Goal: Entertainment & Leisure: Consume media (video, audio)

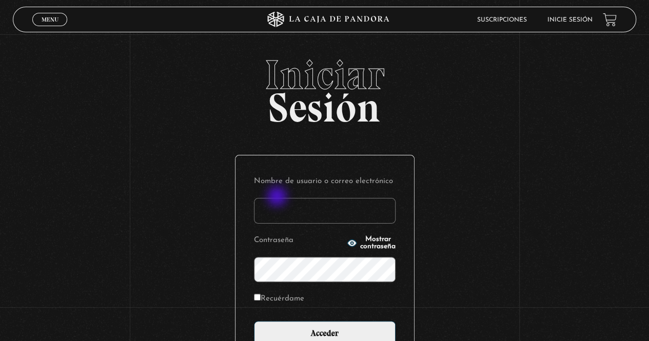
click at [278, 198] on p "Nombre de usuario o correo electrónico" at bounding box center [325, 199] width 142 height 50
click at [277, 212] on input "Nombre de usuario o correo electrónico" at bounding box center [325, 211] width 142 height 26
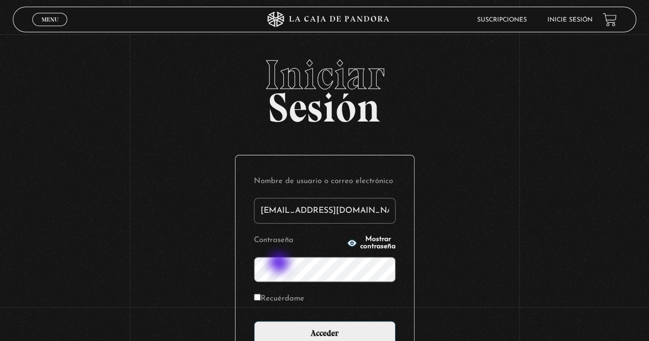
type input "ga08sada@gmail.com"
click at [265, 298] on label "Recuérdame" at bounding box center [279, 299] width 50 height 16
click at [261, 298] on input "Recuérdame" at bounding box center [257, 297] width 7 height 7
checkbox input "true"
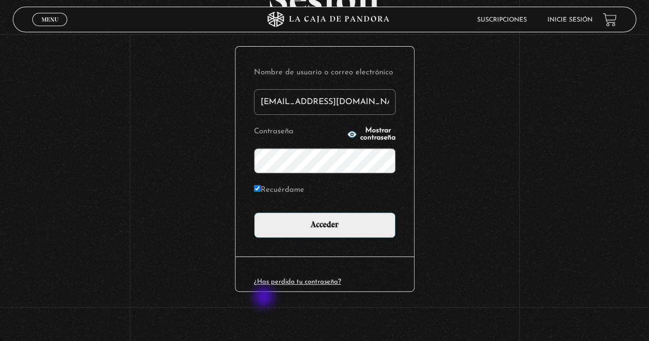
scroll to position [110, 0]
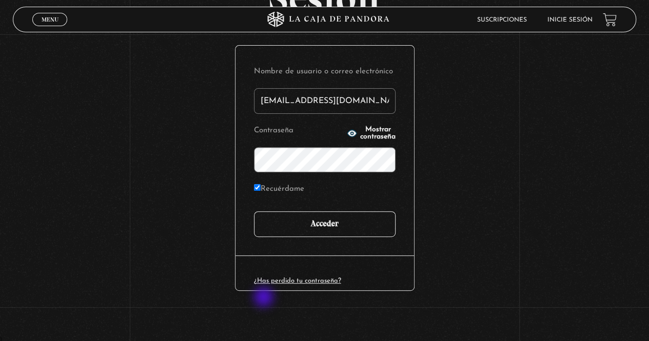
click at [327, 222] on input "Acceder" at bounding box center [325, 224] width 142 height 26
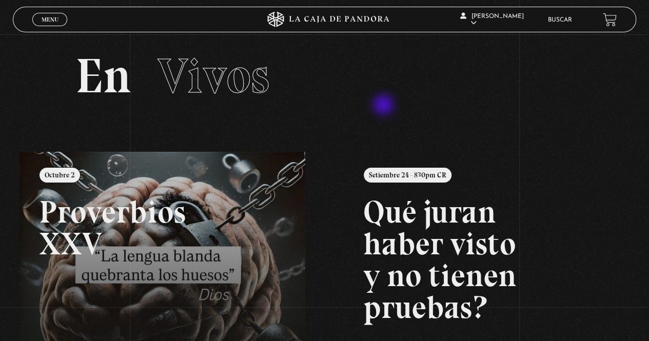
scroll to position [7, 0]
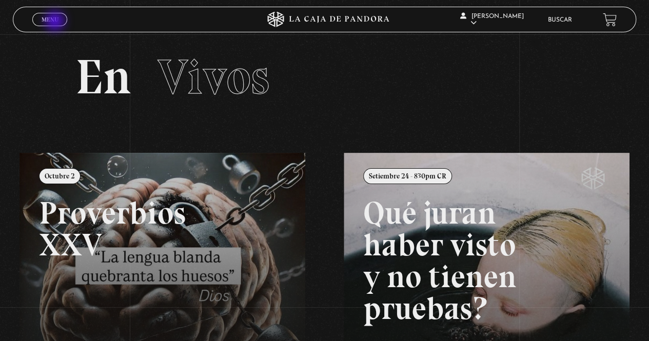
click at [56, 22] on span "Menu" at bounding box center [50, 19] width 17 height 6
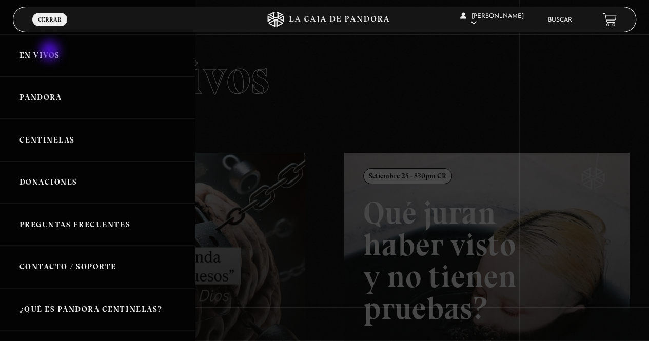
click at [51, 52] on link "En vivos" at bounding box center [97, 55] width 195 height 43
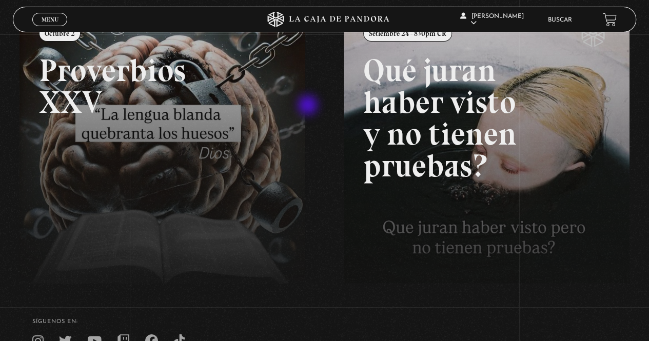
scroll to position [167, 0]
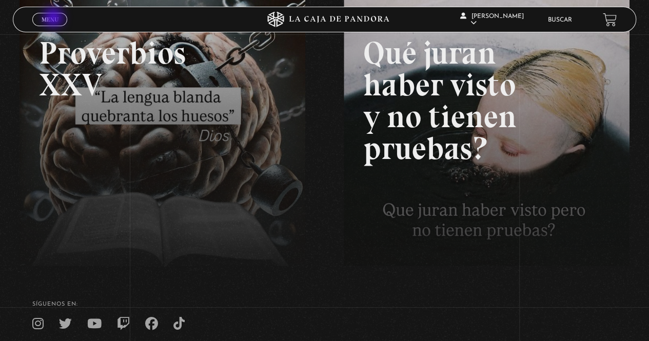
click at [54, 18] on span "Menu" at bounding box center [50, 19] width 17 height 6
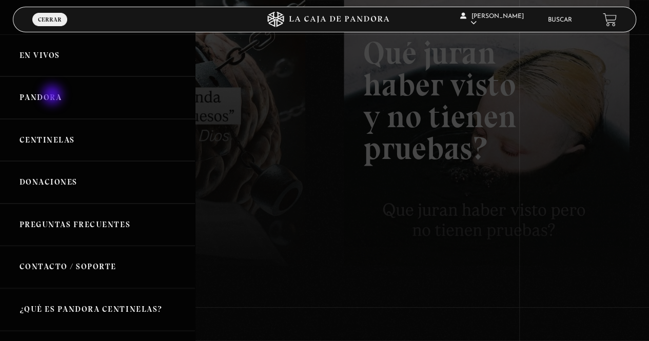
click at [53, 96] on link "Pandora" at bounding box center [97, 97] width 195 height 43
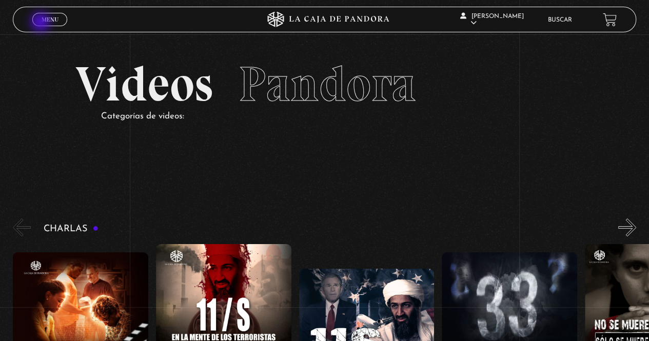
click at [42, 23] on span "Menu" at bounding box center [50, 19] width 17 height 6
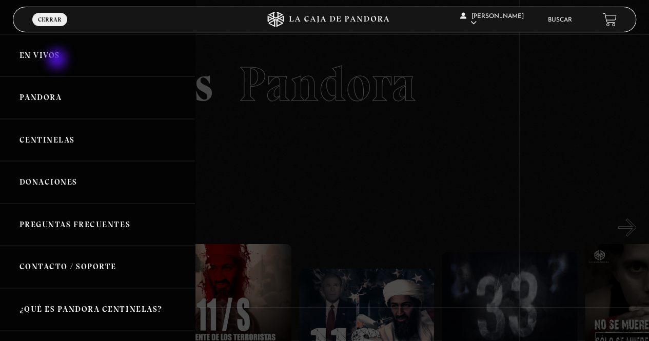
click at [58, 60] on link "En vivos" at bounding box center [97, 55] width 195 height 43
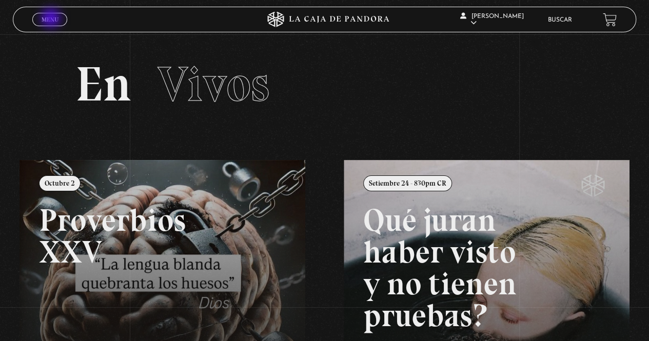
click at [52, 19] on span "Menu" at bounding box center [50, 19] width 17 height 6
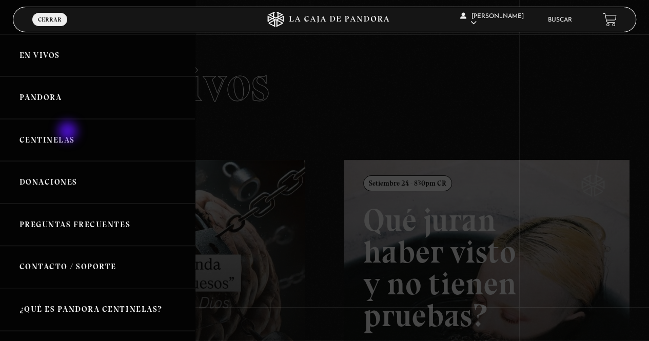
click at [69, 132] on link "Centinelas" at bounding box center [97, 140] width 195 height 43
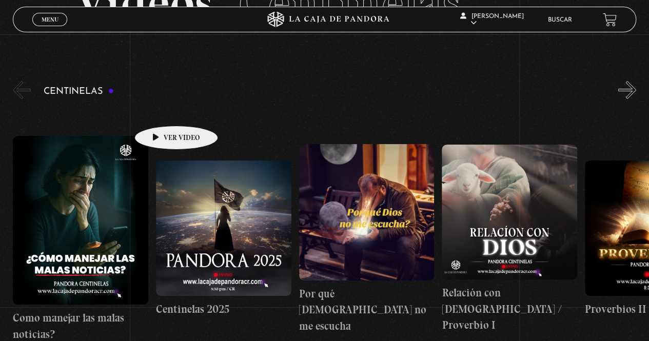
scroll to position [82, 0]
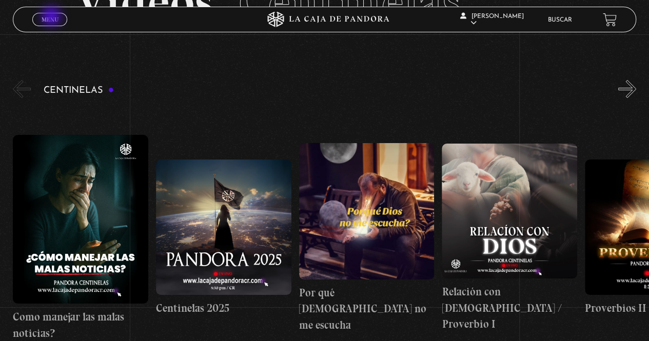
click at [52, 17] on span "Menu" at bounding box center [50, 19] width 17 height 6
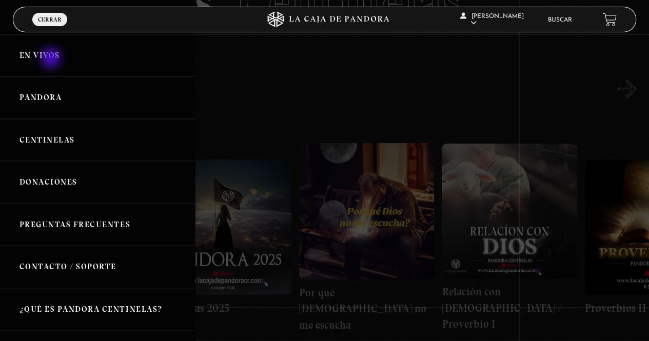
click at [52, 59] on link "En vivos" at bounding box center [97, 55] width 195 height 43
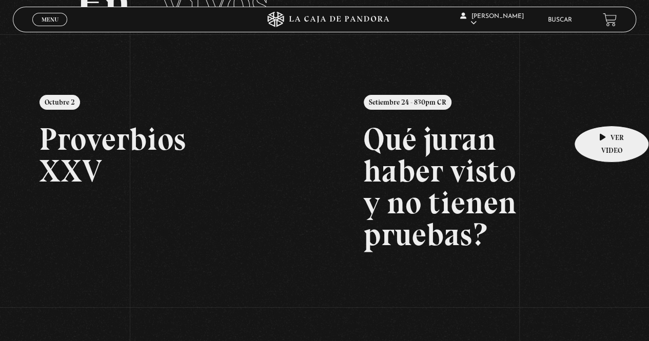
scroll to position [82, 0]
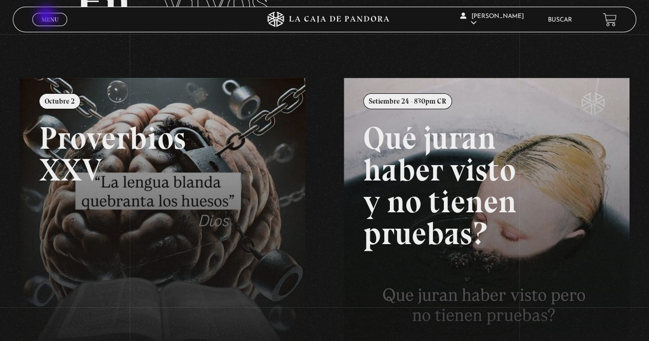
click at [47, 17] on span "Menu" at bounding box center [50, 19] width 17 height 6
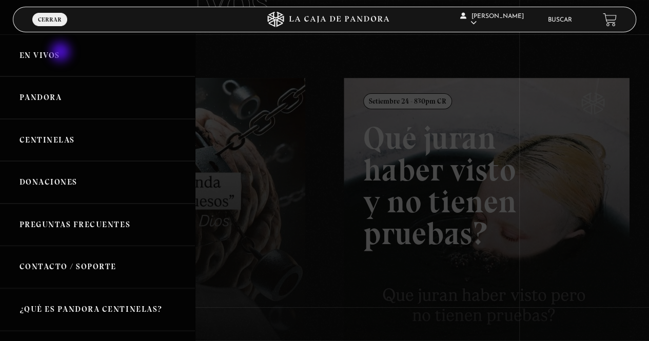
click at [62, 53] on link "En vivos" at bounding box center [97, 55] width 195 height 43
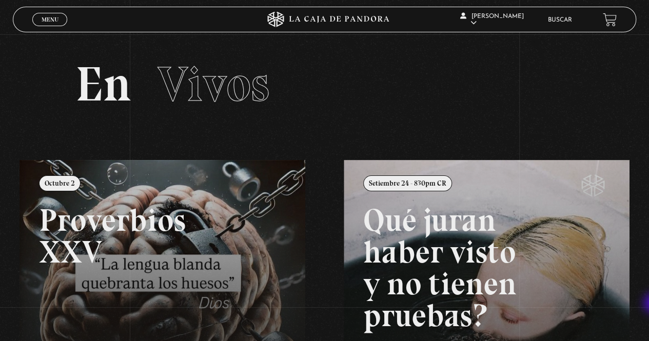
scroll to position [79, 0]
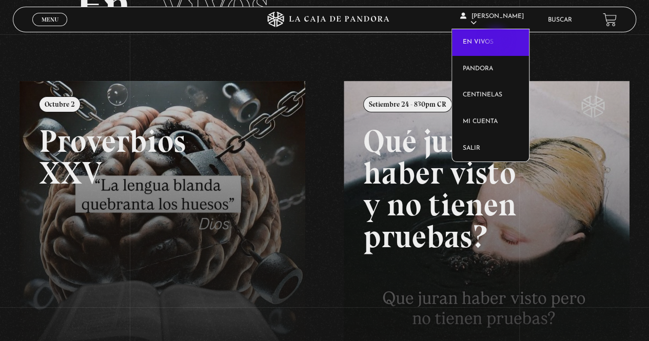
click at [497, 40] on link "En vivos" at bounding box center [490, 42] width 77 height 27
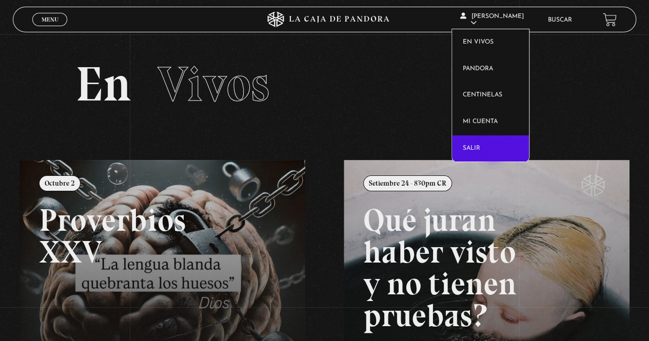
click at [495, 151] on link "Salir" at bounding box center [490, 148] width 77 height 27
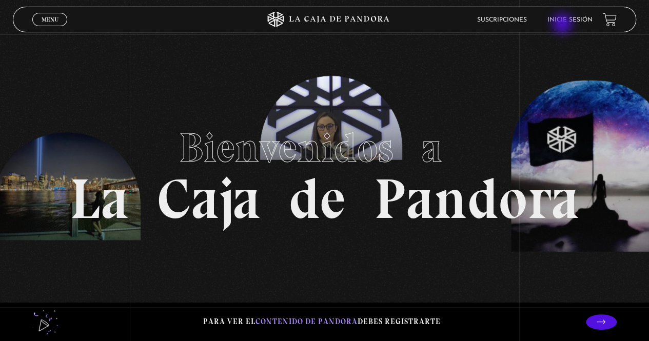
click at [563, 25] on li "Inicie sesión" at bounding box center [570, 20] width 45 height 16
click at [566, 18] on link "Inicie sesión" at bounding box center [570, 20] width 45 height 6
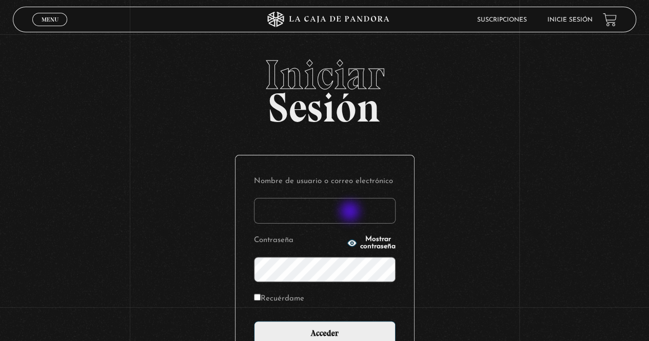
click at [351, 212] on input "Nombre de usuario o correo electrónico" at bounding box center [325, 211] width 142 height 26
type input "ga08sada@gmail.com"
click at [277, 293] on label "Recuérdame" at bounding box center [279, 299] width 50 height 16
click at [261, 294] on input "Recuérdame" at bounding box center [257, 297] width 7 height 7
checkbox input "true"
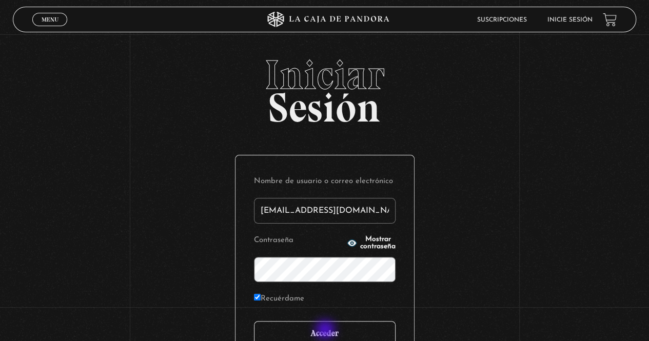
click at [327, 331] on input "Acceder" at bounding box center [325, 334] width 142 height 26
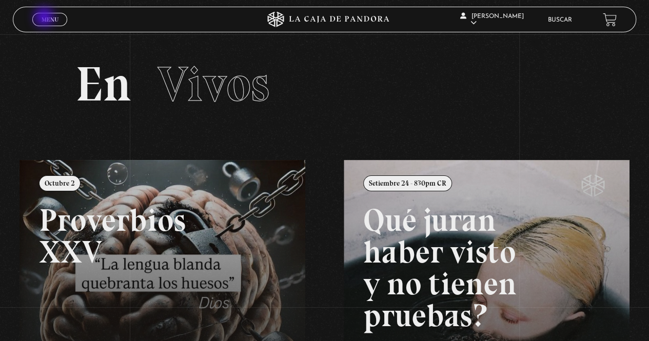
click at [45, 18] on span "Menu" at bounding box center [50, 19] width 17 height 6
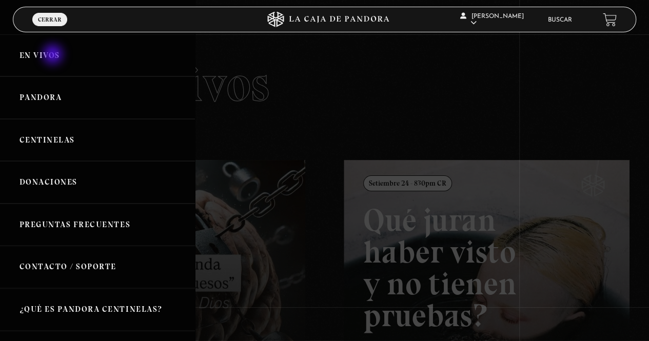
click at [54, 55] on link "En vivos" at bounding box center [97, 55] width 195 height 43
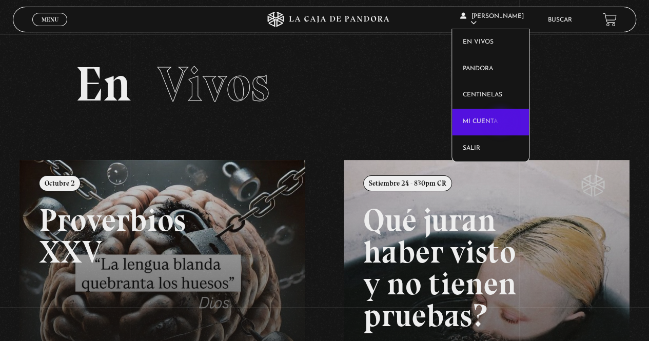
click at [502, 123] on link "Mi cuenta" at bounding box center [490, 122] width 77 height 27
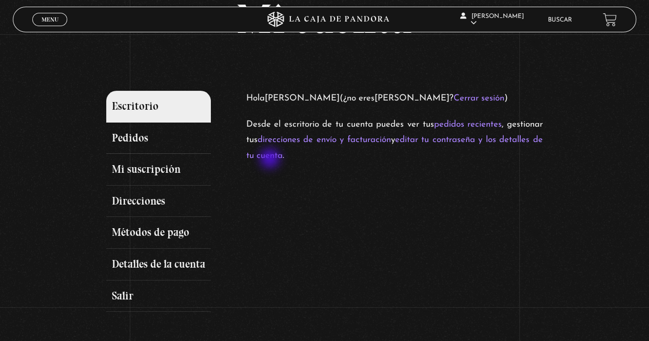
scroll to position [103, 0]
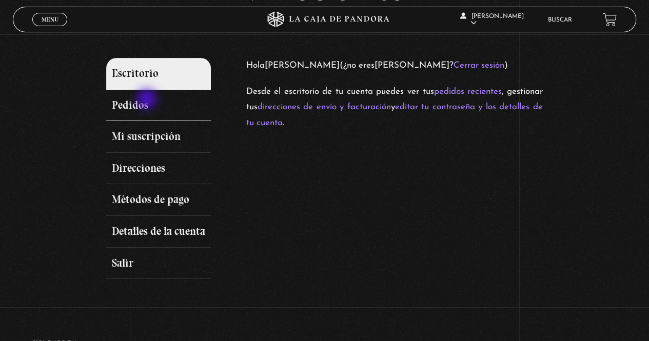
click at [148, 100] on link "Pedidos" at bounding box center [158, 106] width 105 height 32
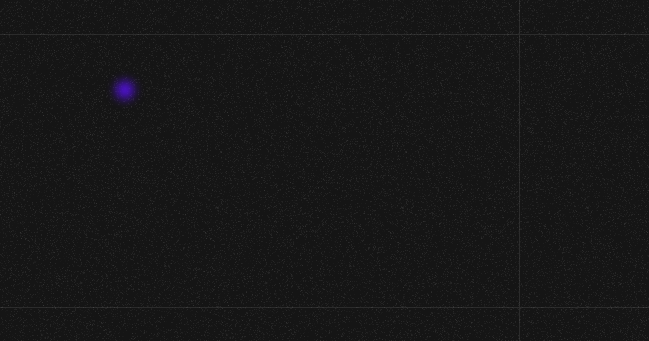
scroll to position [107, 0]
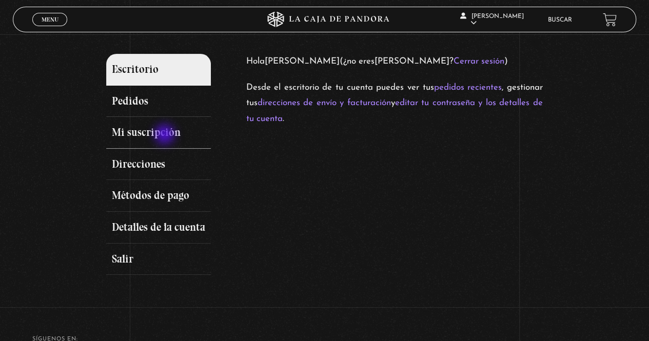
click at [166, 135] on link "Mi suscripción" at bounding box center [158, 133] width 105 height 32
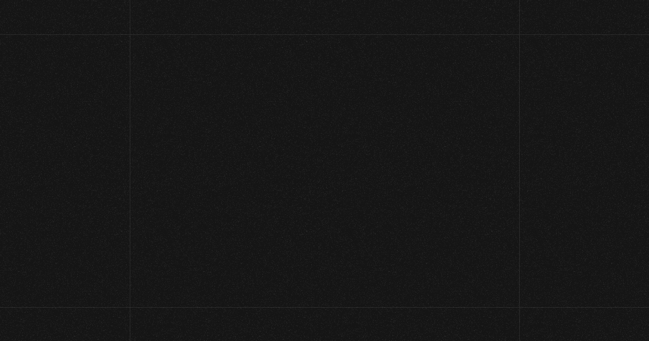
scroll to position [107, 0]
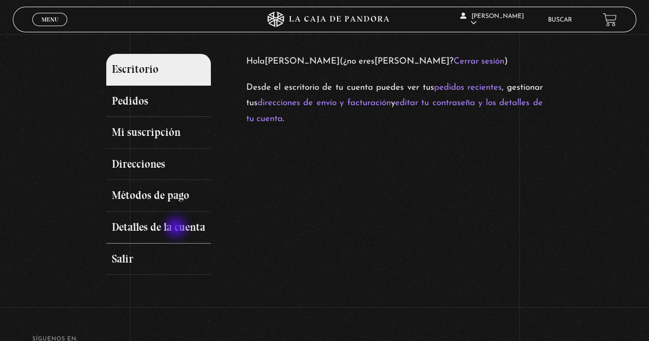
click at [177, 228] on link "Detalles de la cuenta" at bounding box center [158, 228] width 105 height 32
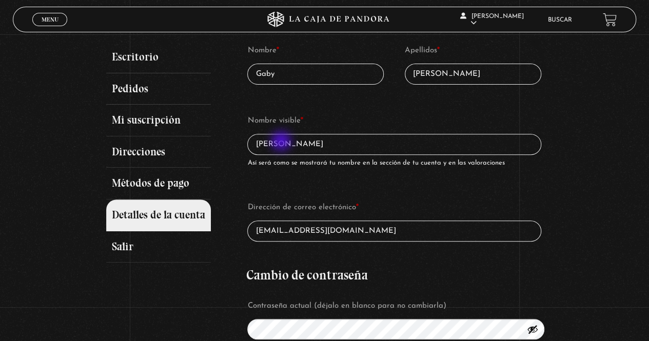
scroll to position [62, 0]
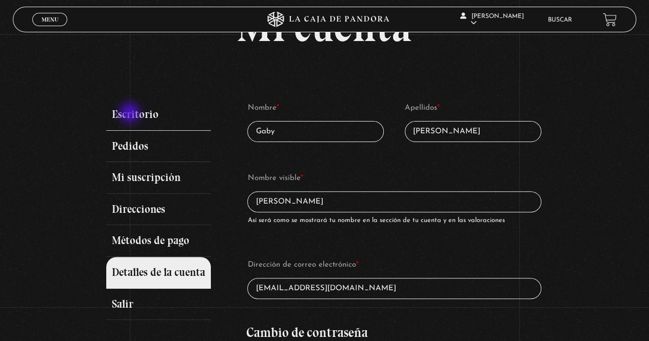
click at [131, 114] on link "Escritorio" at bounding box center [158, 115] width 105 height 32
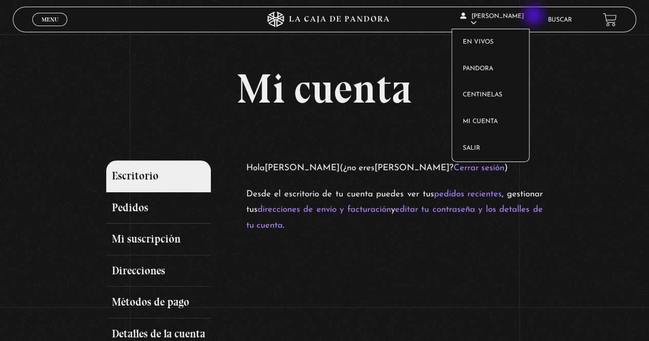
click at [477, 20] on icon at bounding box center [474, 23] width 6 height 6
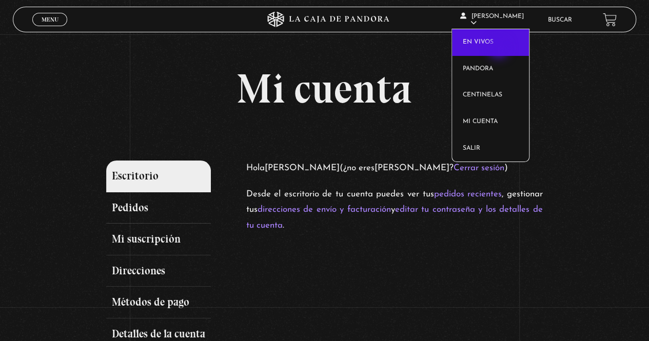
click at [500, 49] on link "En vivos" at bounding box center [490, 42] width 77 height 27
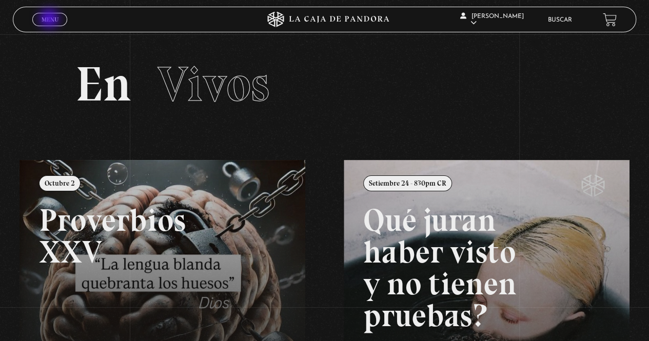
click at [50, 20] on span "Menu" at bounding box center [50, 19] width 17 height 6
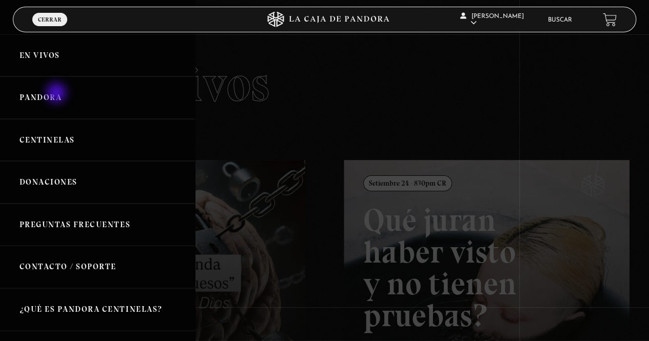
click at [57, 94] on link "Pandora" at bounding box center [97, 97] width 195 height 43
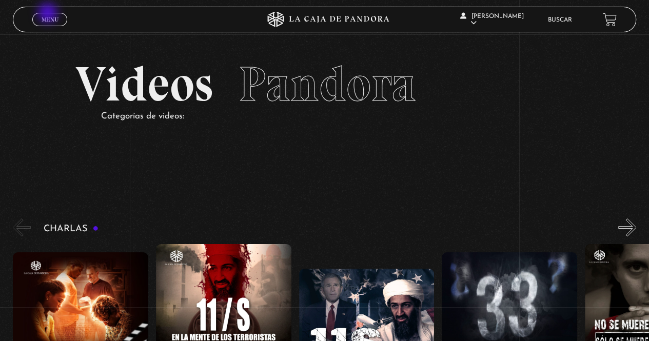
click at [49, 14] on link "Menu Cerrar" at bounding box center [49, 19] width 35 height 13
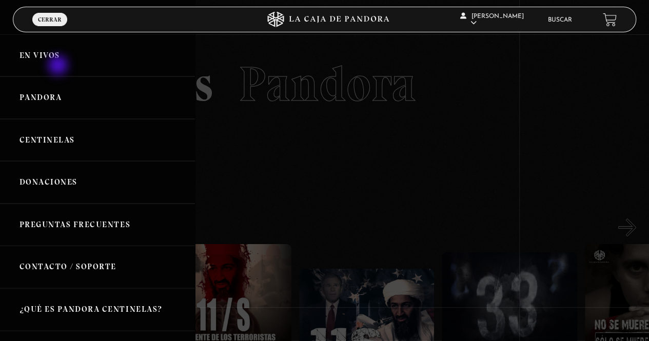
click at [59, 66] on link "En vivos" at bounding box center [97, 55] width 195 height 43
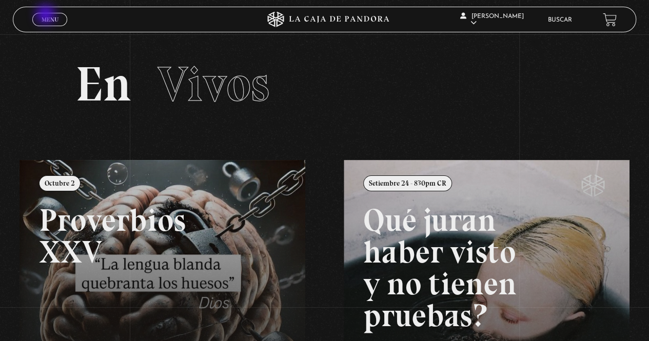
click at [47, 16] on span "Menu" at bounding box center [50, 19] width 17 height 6
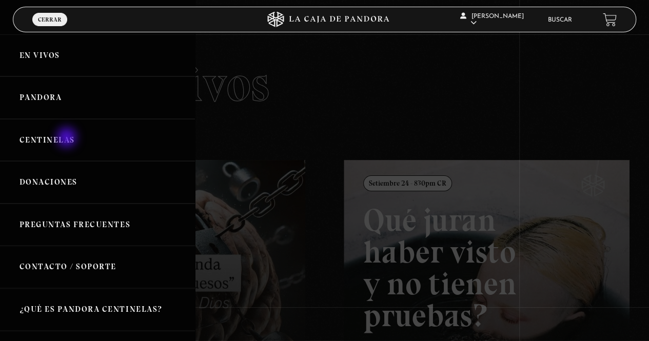
click at [68, 139] on link "Centinelas" at bounding box center [97, 140] width 195 height 43
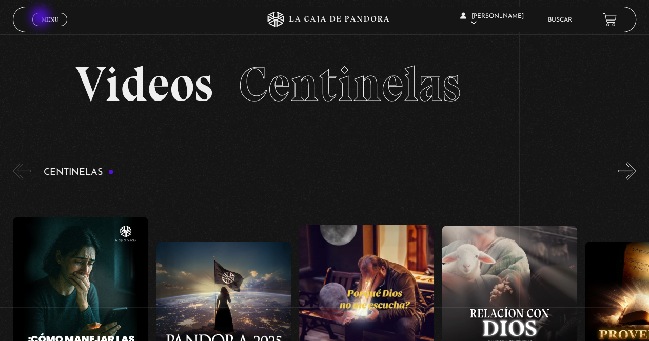
click at [42, 18] on span "Menu" at bounding box center [50, 19] width 17 height 6
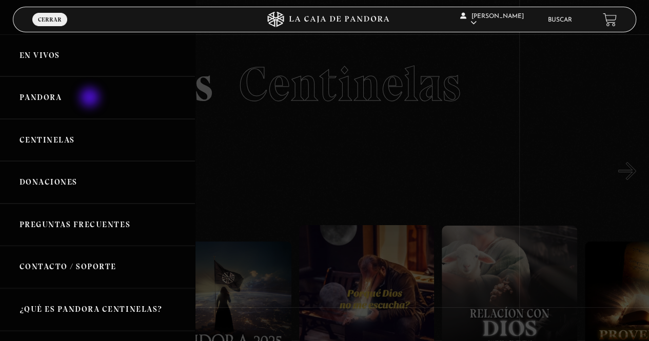
click at [91, 99] on link "Pandora" at bounding box center [97, 97] width 195 height 43
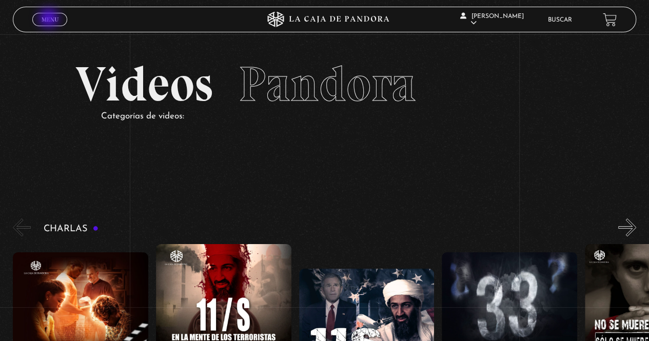
click at [50, 19] on span "Menu" at bounding box center [50, 19] width 17 height 6
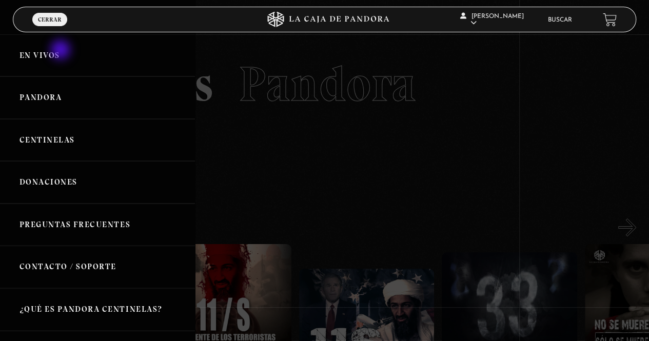
click at [62, 51] on link "En vivos" at bounding box center [97, 55] width 195 height 43
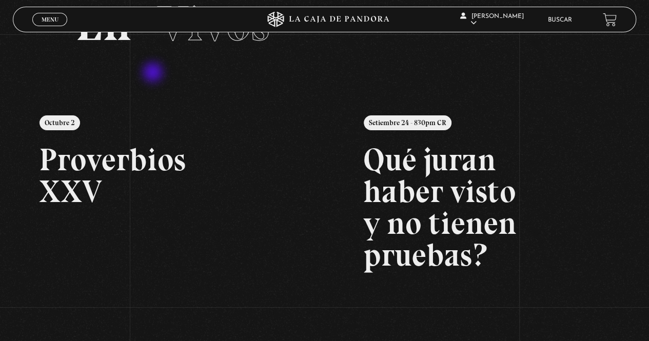
scroll to position [62, 0]
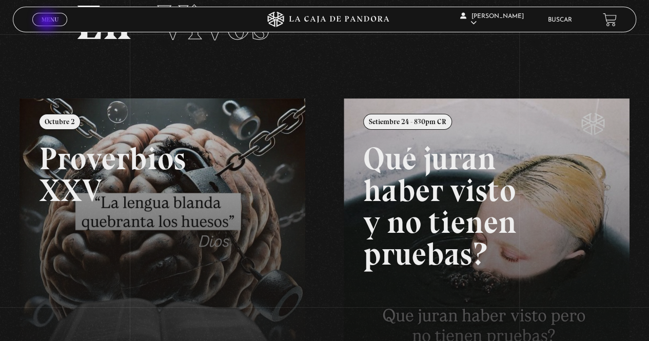
click at [48, 22] on span "Menu" at bounding box center [50, 19] width 17 height 6
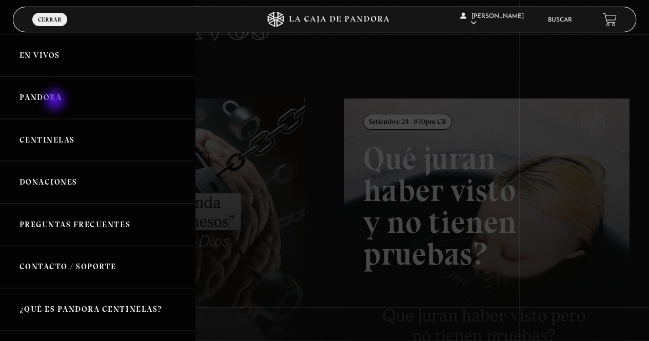
click at [56, 101] on link "Pandora" at bounding box center [97, 97] width 195 height 43
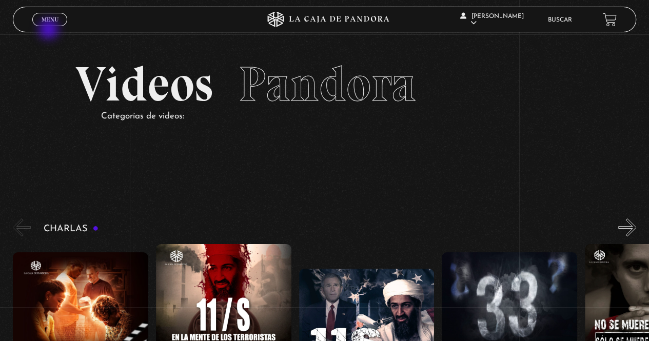
click at [50, 30] on div "Menu Cerrar" at bounding box center [129, 19] width 195 height 25
click at [50, 21] on span "Menu" at bounding box center [50, 19] width 17 height 6
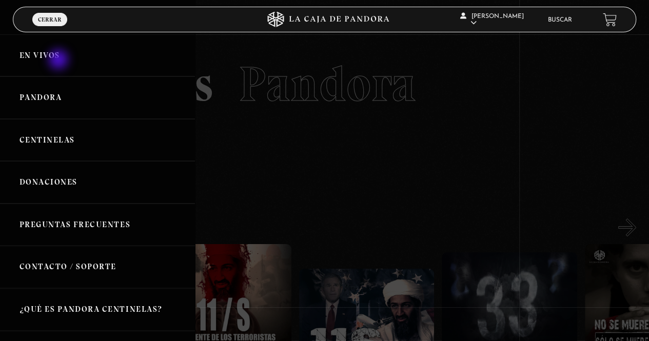
click at [60, 61] on link "En vivos" at bounding box center [97, 55] width 195 height 43
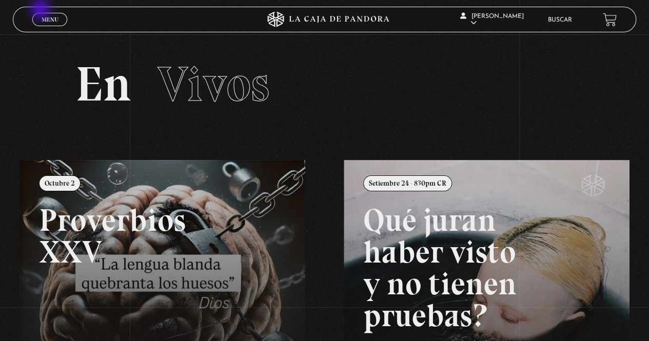
click at [42, 10] on div "Menu Cerrar" at bounding box center [129, 19] width 195 height 25
click at [51, 20] on span "Menu" at bounding box center [50, 19] width 17 height 6
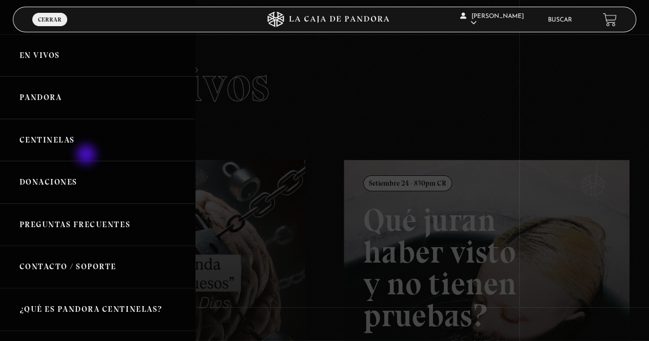
click at [87, 155] on link "Centinelas" at bounding box center [97, 140] width 195 height 43
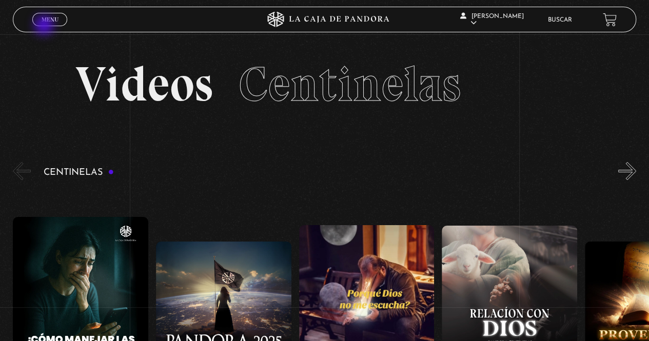
click at [45, 26] on div "Menu Cerrar" at bounding box center [129, 19] width 195 height 25
click at [33, 19] on link "Menu Cerrar" at bounding box center [49, 19] width 35 height 13
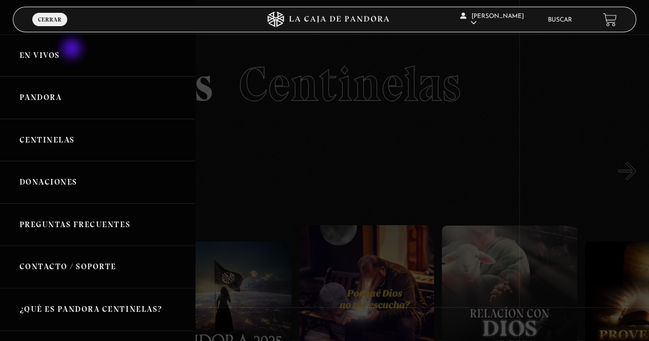
click at [73, 50] on link "En vivos" at bounding box center [97, 55] width 195 height 43
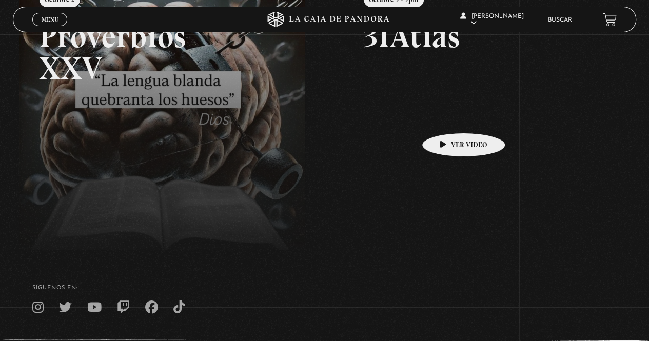
scroll to position [185, 0]
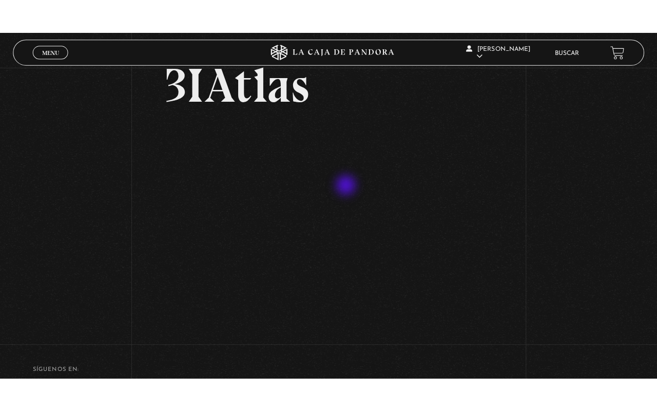
scroll to position [62, 0]
